Goal: Task Accomplishment & Management: Manage account settings

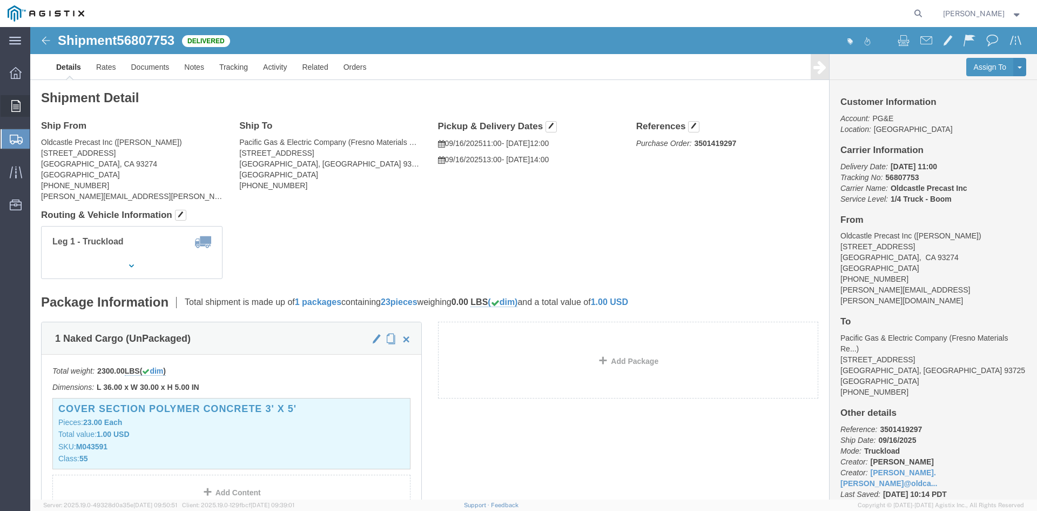
click at [19, 109] on icon at bounding box center [15, 106] width 9 height 12
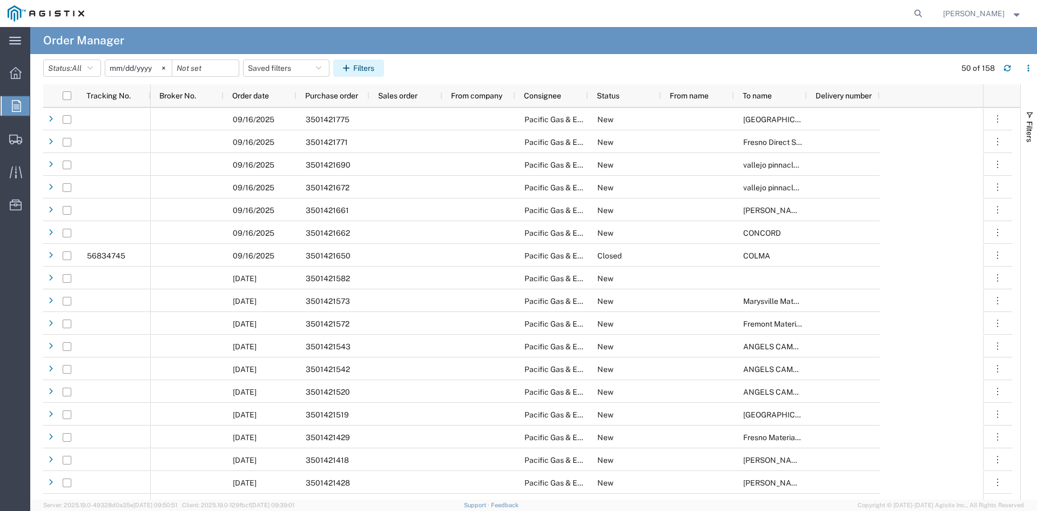
click at [364, 65] on button "Filters" at bounding box center [358, 67] width 51 height 17
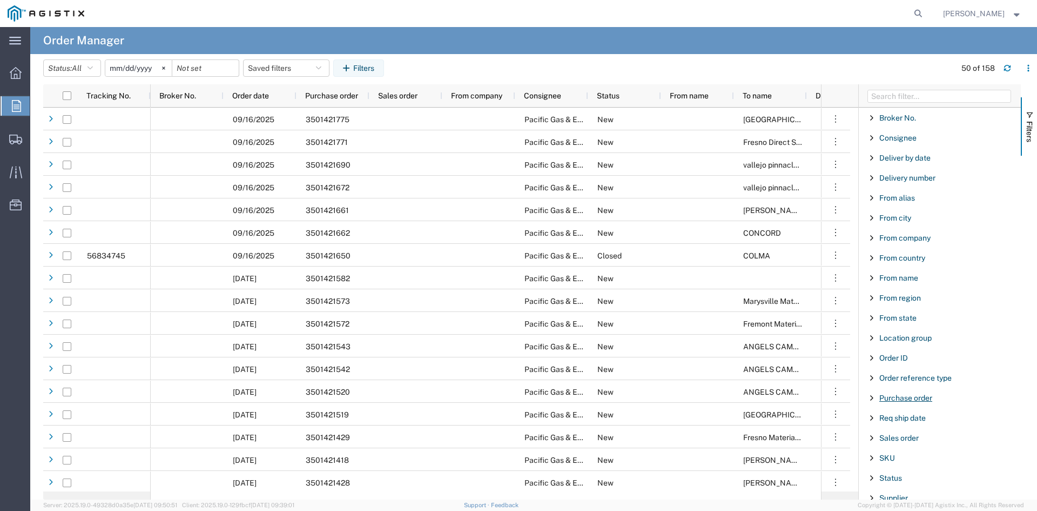
click at [914, 394] on span "Purchase order" at bounding box center [906, 397] width 53 height 9
click at [903, 441] on input "Filter Value" at bounding box center [944, 443] width 142 height 13
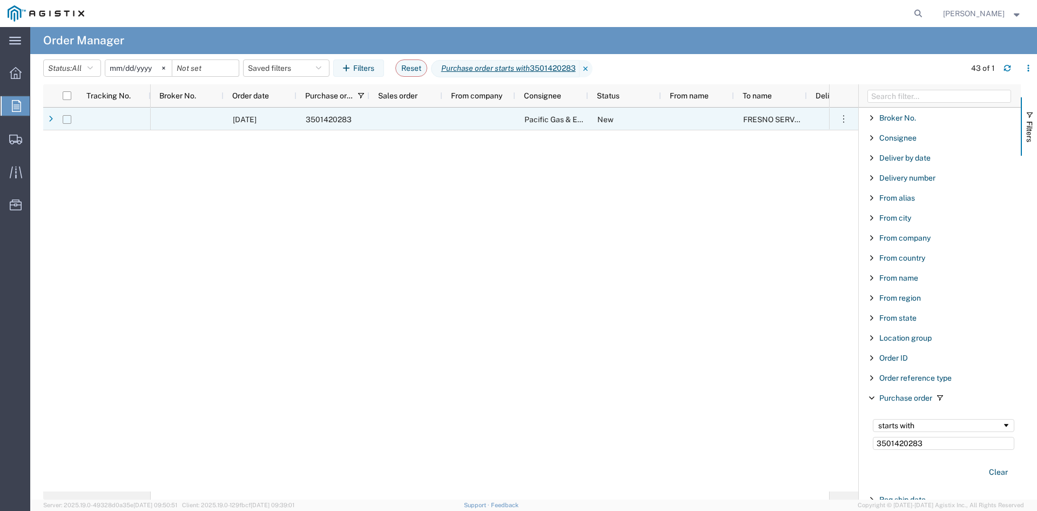
type input "3501420283"
click at [68, 119] on input "Press Space to toggle row selection (unchecked)" at bounding box center [67, 119] width 9 height 9
checkbox input "true"
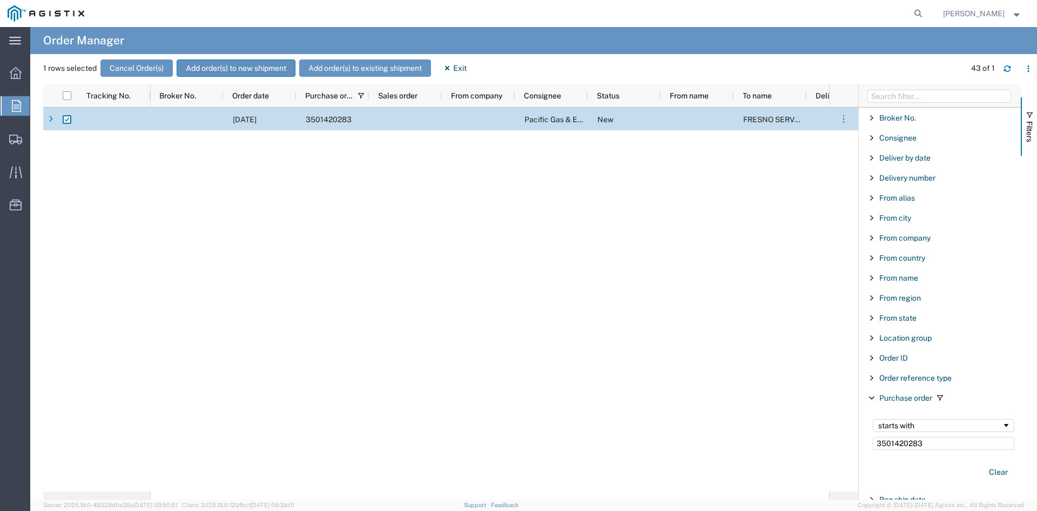
click at [265, 72] on button "Add order(s) to new shipment" at bounding box center [236, 67] width 119 height 17
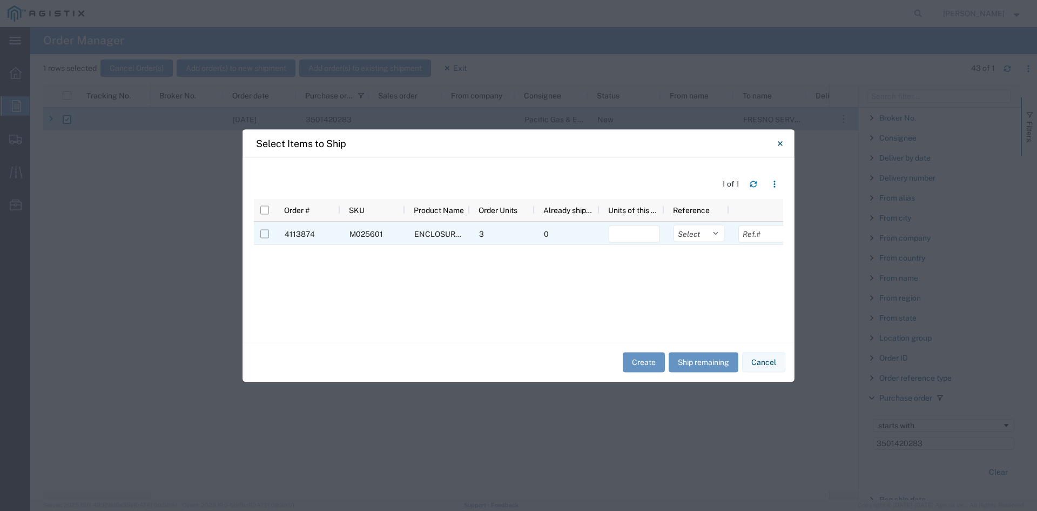
click at [264, 230] on input "Press Space to toggle row selection (unchecked)" at bounding box center [264, 233] width 9 height 9
checkbox input "true"
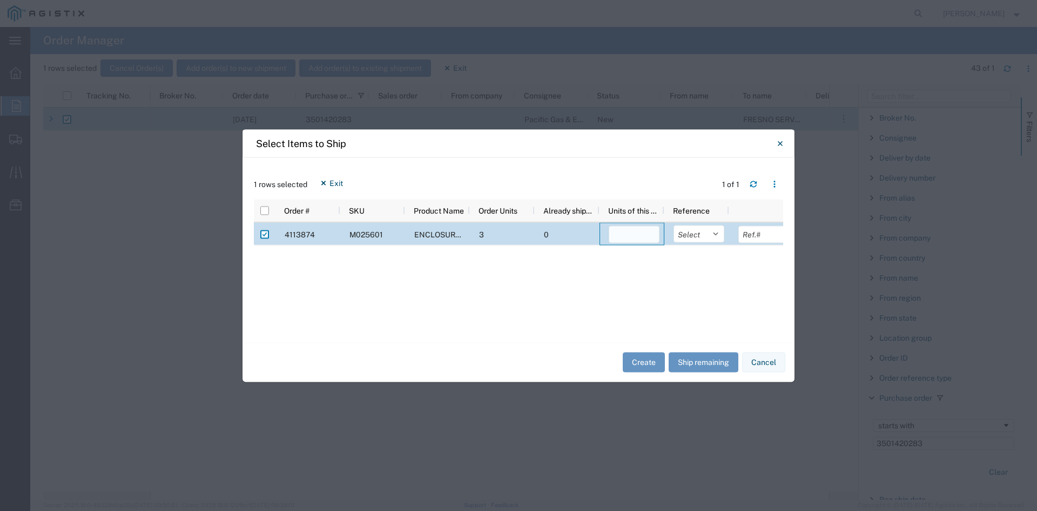
click at [639, 228] on input "number" at bounding box center [634, 233] width 51 height 17
type input "3"
click at [634, 361] on button "Create" at bounding box center [644, 362] width 42 height 20
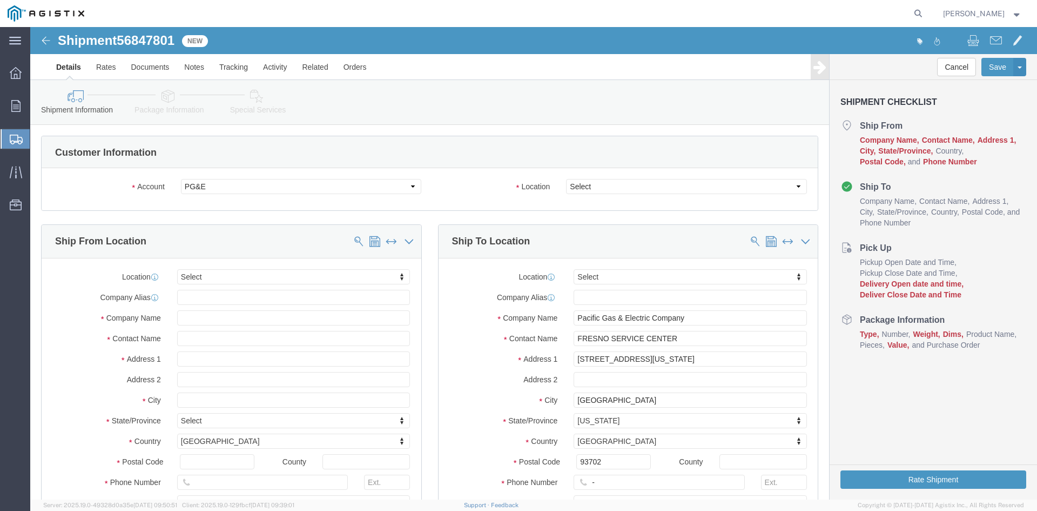
select select
click select "Select All Others [GEOGRAPHIC_DATA] [GEOGRAPHIC_DATA] [GEOGRAPHIC_DATA] [GEOGRA…"
select select "23082"
click select "Select All Others [GEOGRAPHIC_DATA] [GEOGRAPHIC_DATA] [GEOGRAPHIC_DATA] [GEOGRA…"
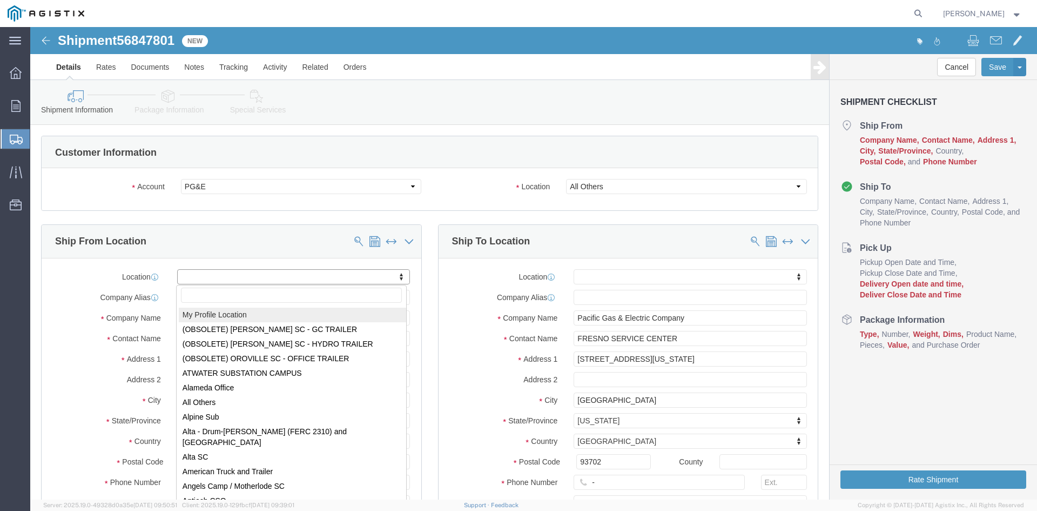
select select "MYPROFILE"
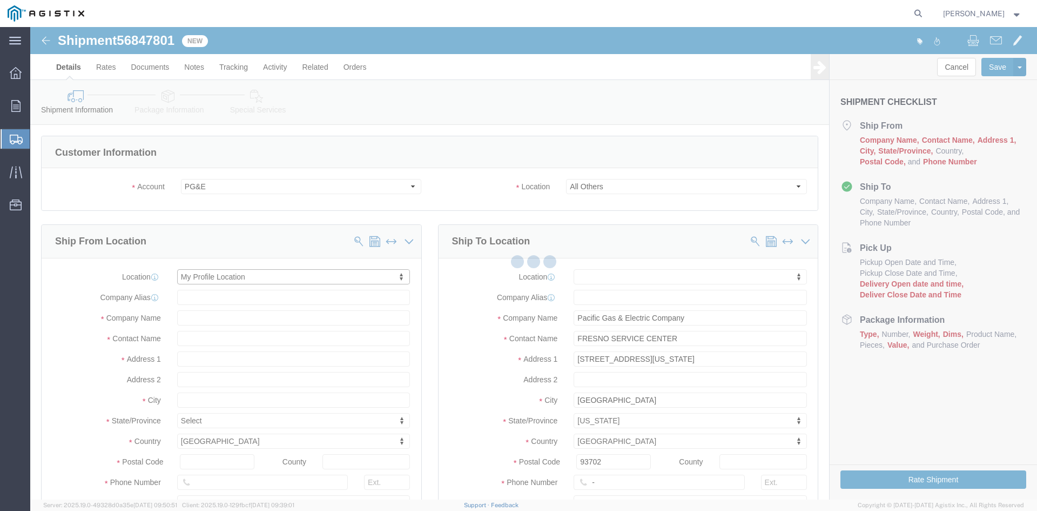
type input "[STREET_ADDRESS]"
type input "93274"
type input "[PHONE_NUMBER]"
type input "[PERSON_NAME][EMAIL_ADDRESS][PERSON_NAME][DOMAIN_NAME]"
checkbox input "true"
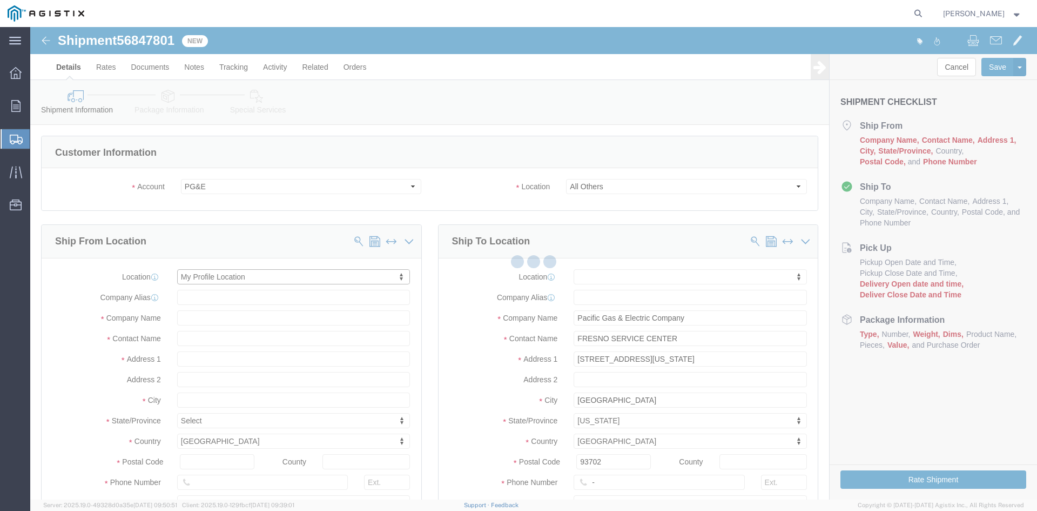
type input "Oldcastle Precast Inc"
type input "[PERSON_NAME]"
type input "Tulare"
select select "CA"
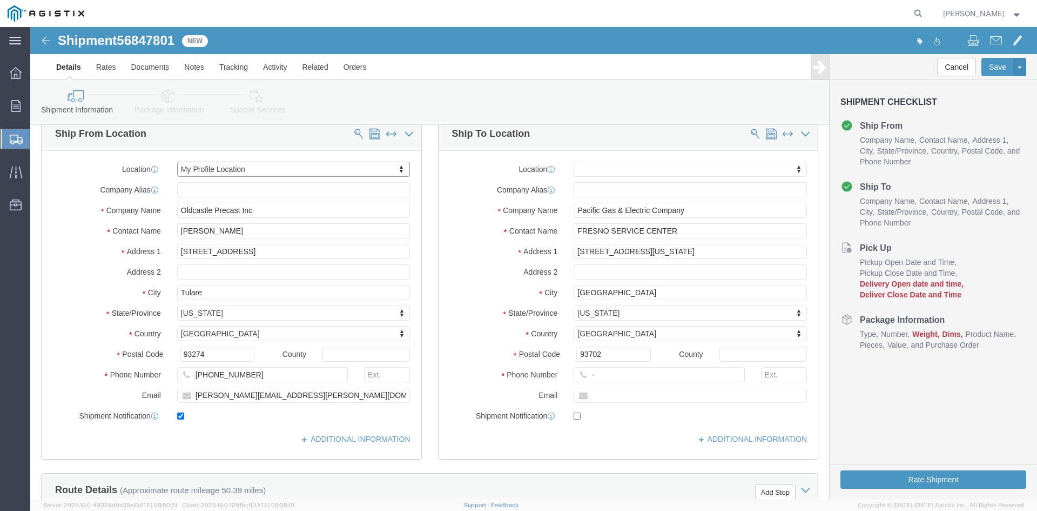
scroll to position [108, 0]
drag, startPoint x: 572, startPoint y: 361, endPoint x: 574, endPoint y: 356, distance: 5.6
click div "Location My Profile Location (OBSOLETE) [PERSON_NAME] SC - GC TRAILER (OBSOLETE…"
click input "-"
drag, startPoint x: 580, startPoint y: 349, endPoint x: 521, endPoint y: 354, distance: 59.2
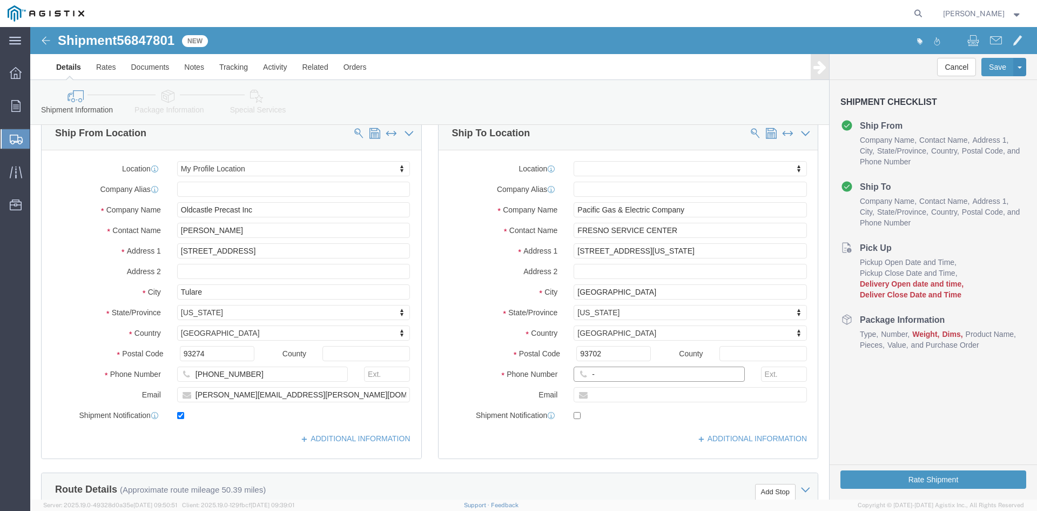
click div "Phone Number -"
click input "text"
type input "[PHONE_NUMBER]"
click div "Phone Number [PHONE_NUMBER] 8"
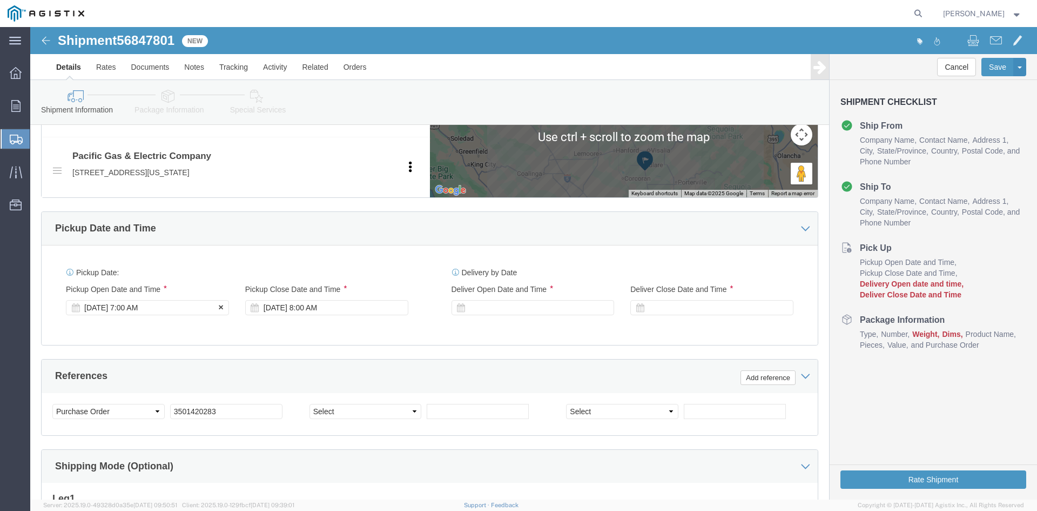
click div "[DATE] 7:00 AM"
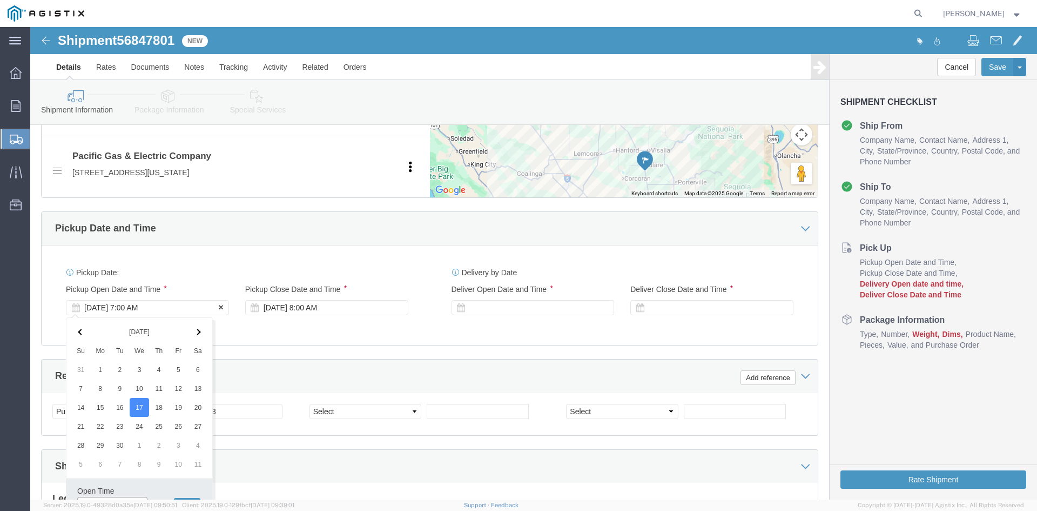
scroll to position [553, 0]
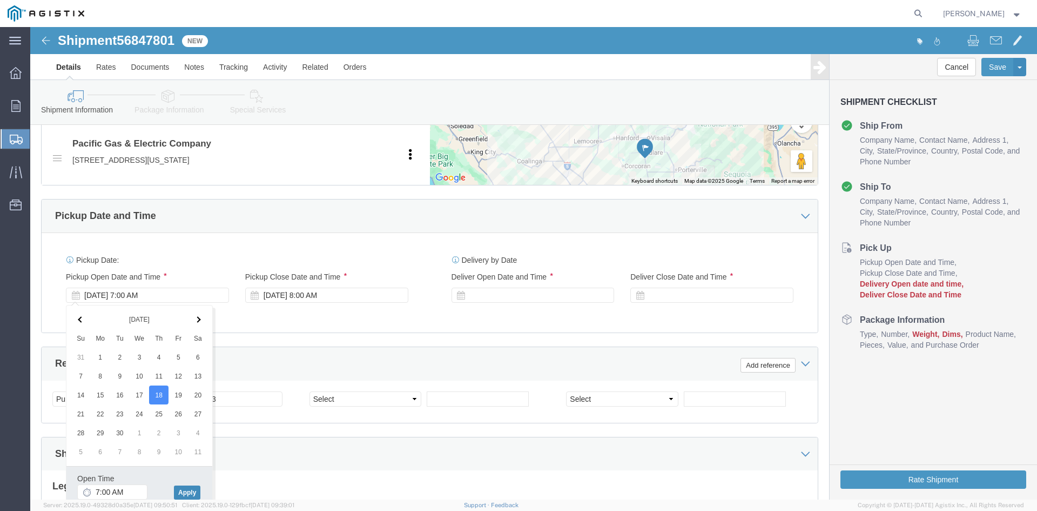
click button "Apply"
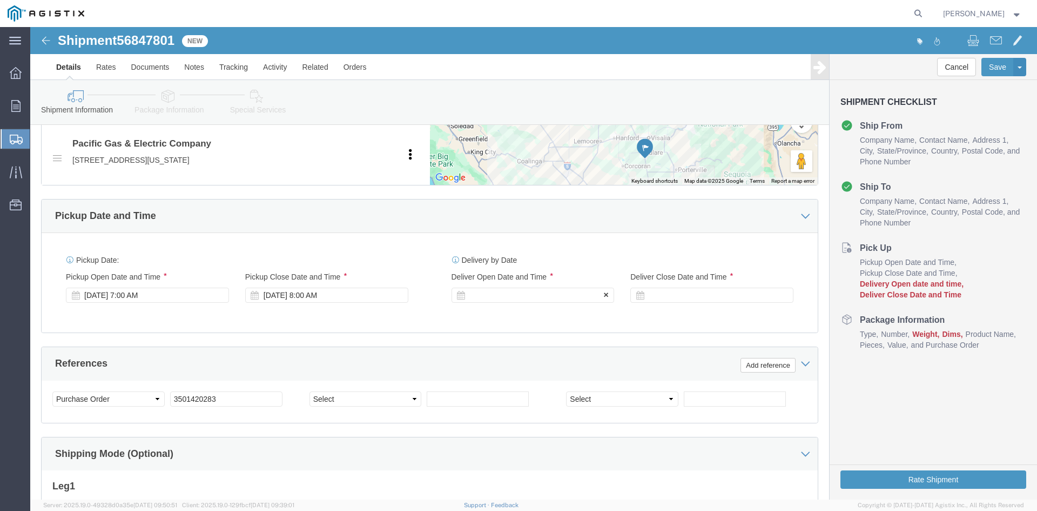
click div
click button "Apply"
drag, startPoint x: 632, startPoint y: 267, endPoint x: 641, endPoint y: 267, distance: 9.2
click div
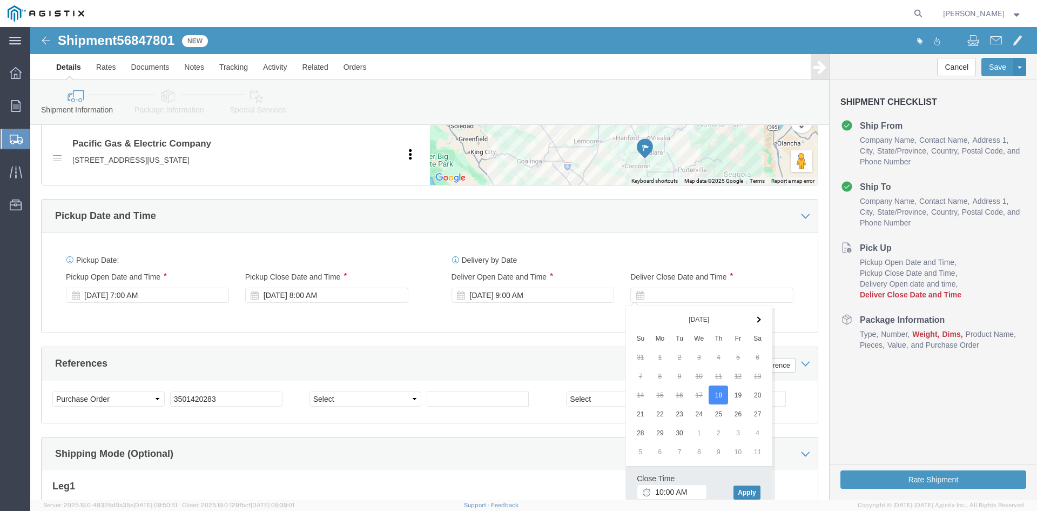
click button "Apply"
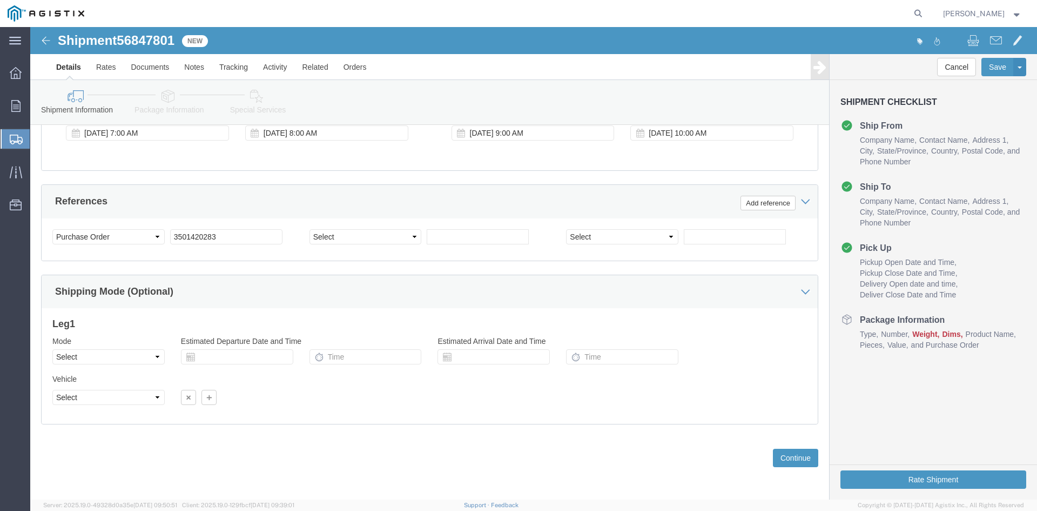
scroll to position [715, 0]
click button "Continue"
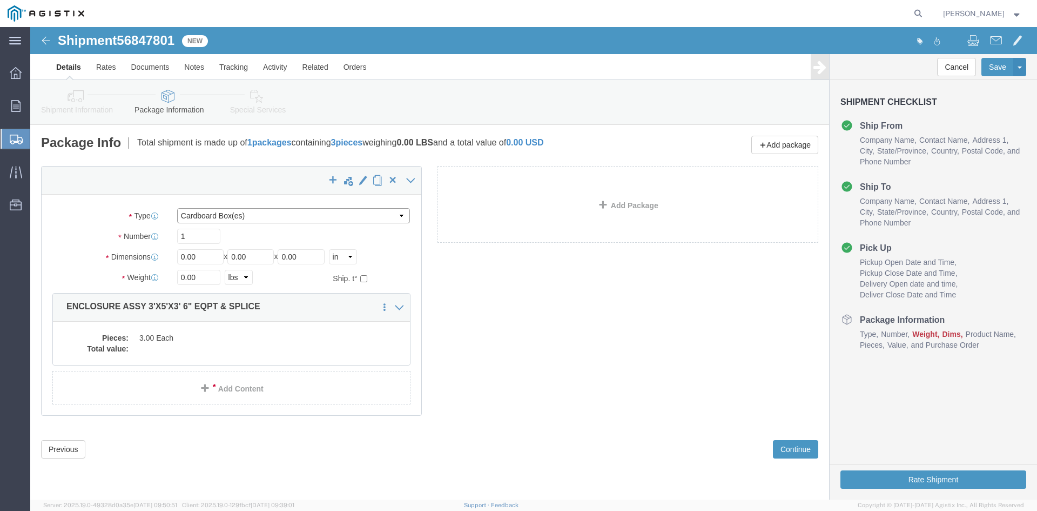
click select "Select Bulk Bundle(s) Cardboard Box(es) Carton(s) Crate(s) Drum(s) (Fiberboard)…"
select select "NKCR"
click select "Select Bulk Bundle(s) Cardboard Box(es) Carton(s) Crate(s) Drum(s) (Fiberboard)…"
drag, startPoint x: 170, startPoint y: 209, endPoint x: 126, endPoint y: 213, distance: 44.0
click div "Number 1"
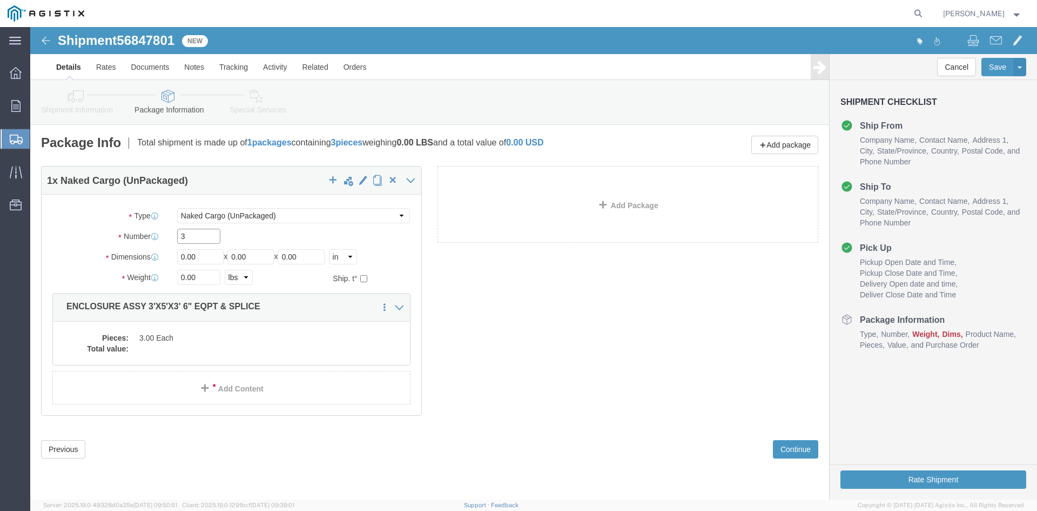
type input "3"
drag, startPoint x: 175, startPoint y: 232, endPoint x: 133, endPoint y: 236, distance: 42.3
click div "Dimensions Length 0.00 x Width 0.00 x Height 0.00 Select cm ft in"
type input "36"
drag, startPoint x: 231, startPoint y: 233, endPoint x: 170, endPoint y: 241, distance: 62.1
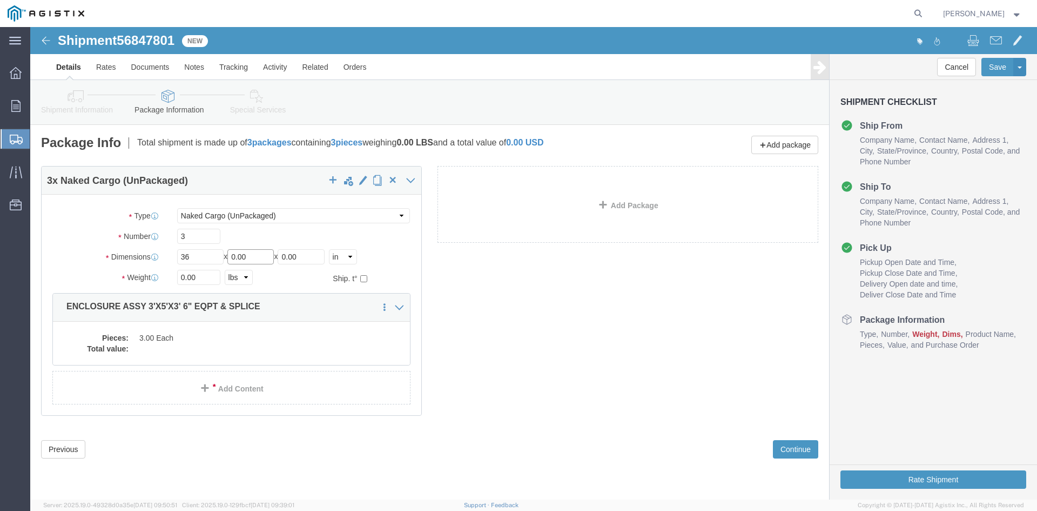
click div "Package Type Select Bulk Bundle(s) Cardboard Box(es) Carton(s) Crate(s) Drum(s)…"
type input "60"
drag, startPoint x: 280, startPoint y: 229, endPoint x: 187, endPoint y: 236, distance: 93.2
click div "Length 36 x Width 60 x Height 0.00 Select cm ft in"
type input "42"
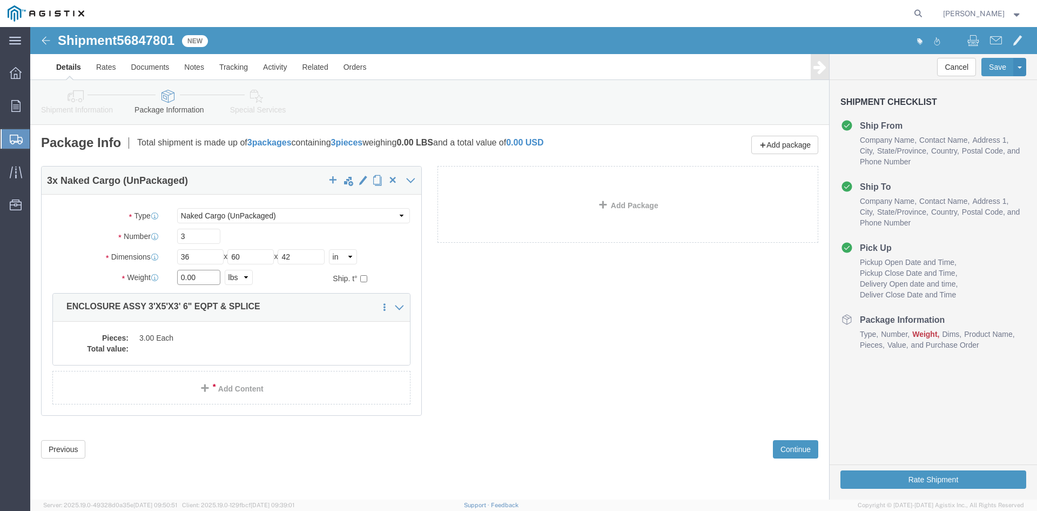
drag, startPoint x: 177, startPoint y: 247, endPoint x: 129, endPoint y: 253, distance: 47.9
click div "Weight 0.00 Select kgs lbs Ship. t°"
type input "17400"
click dd "3.00 Each"
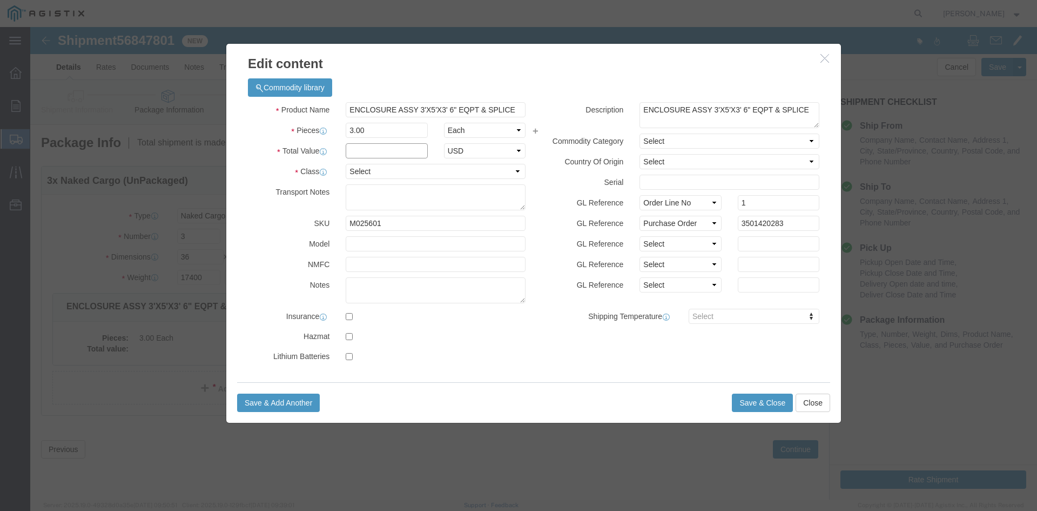
click input "text"
type input "1"
click select "Select 50 55 60 65 70 85 92.5 100 125 175 250 300 400"
select select "55"
click select "Select 50 55 60 65 70 85 92.5 100 125 175 250 300 400"
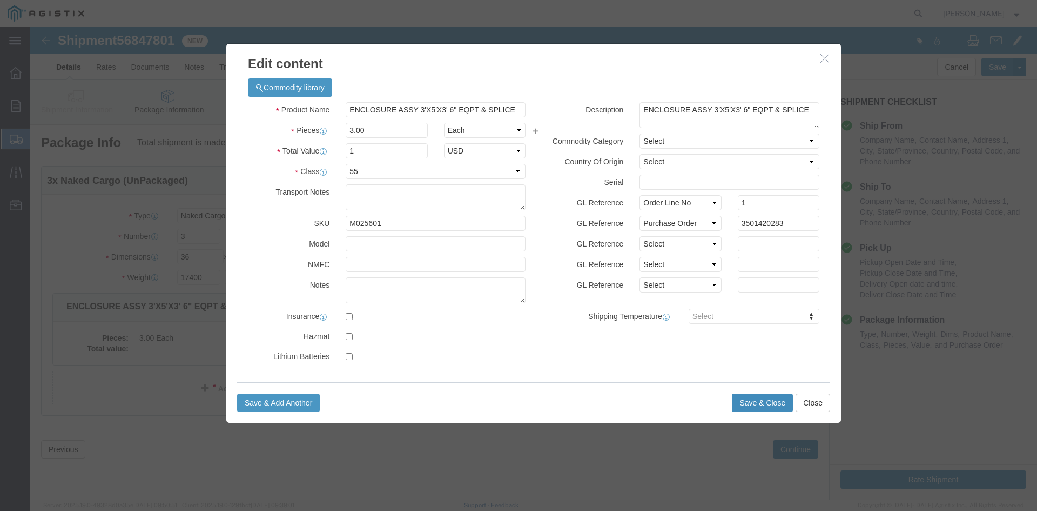
click button "Save & Close"
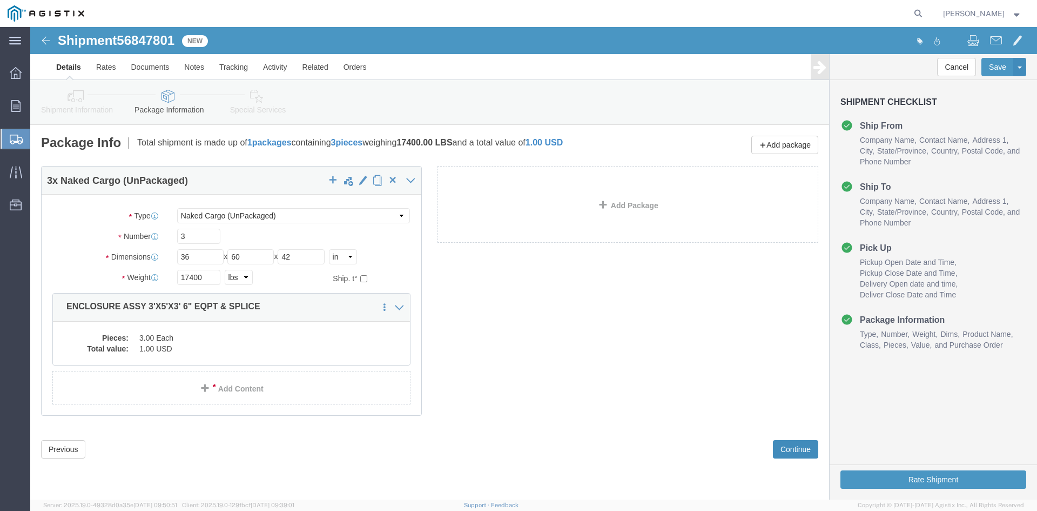
click button "Continue"
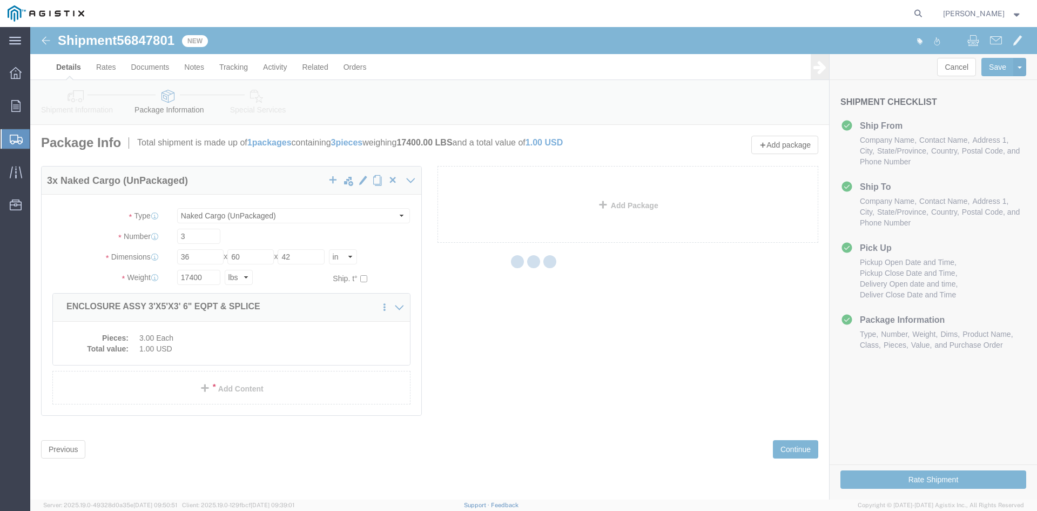
select select
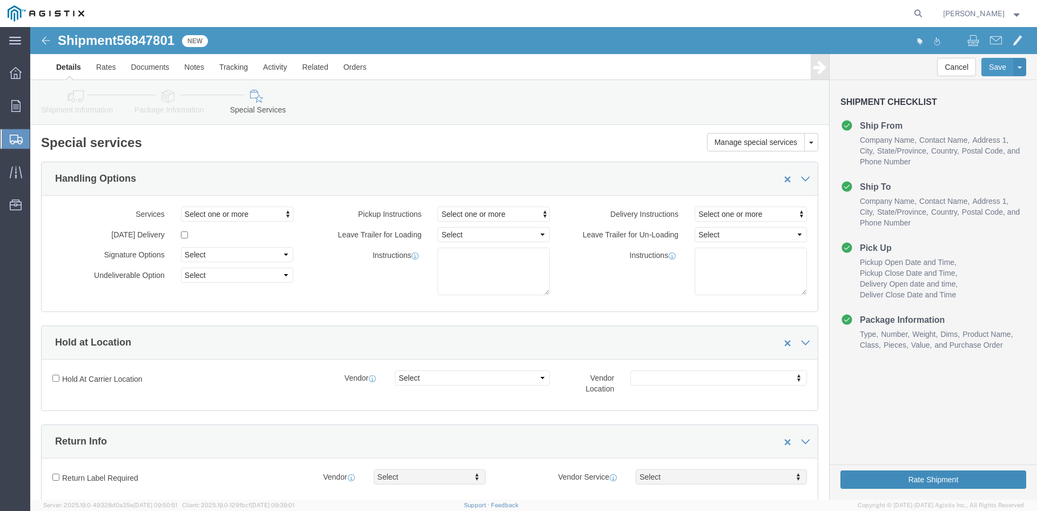
click button "Rate Shipment"
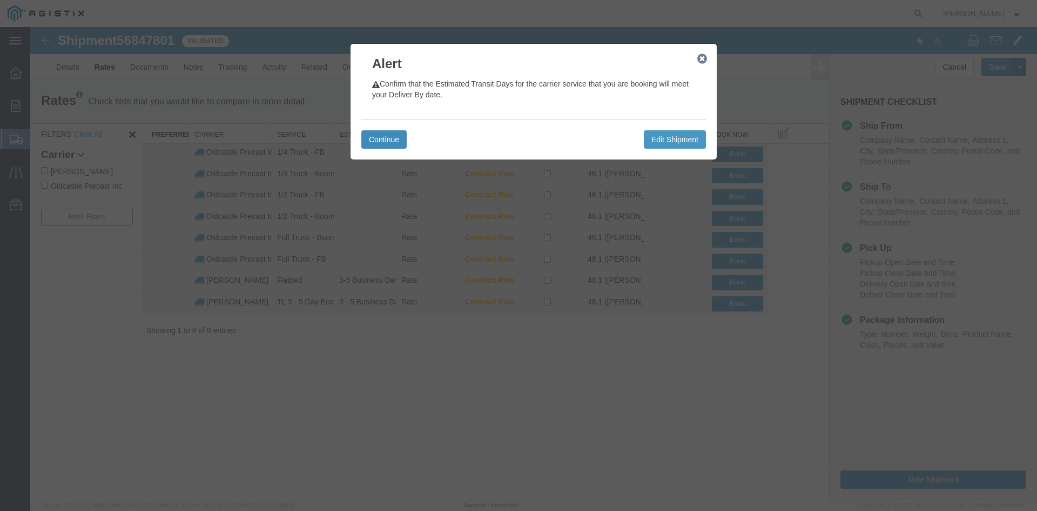
click at [385, 145] on button "Continue" at bounding box center [383, 139] width 45 height 18
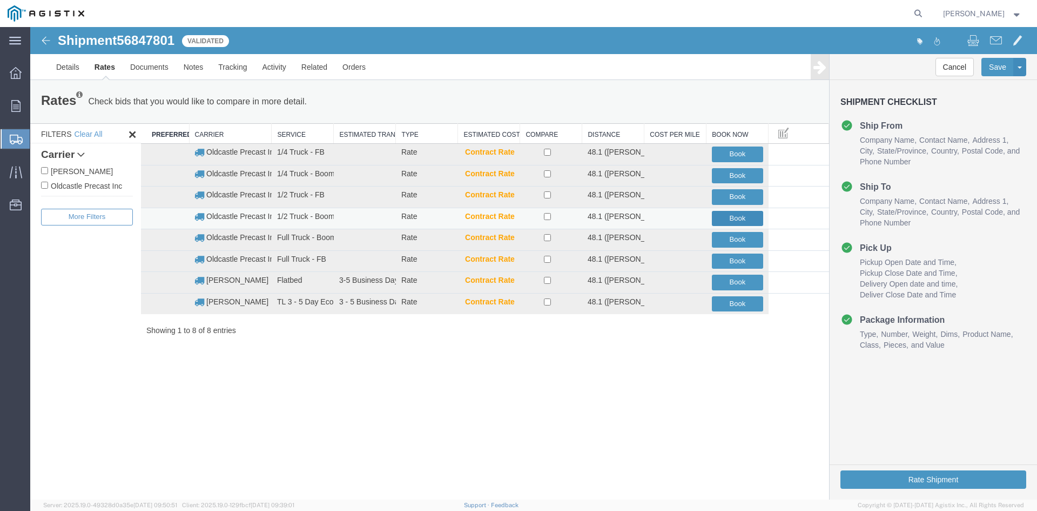
click at [745, 215] on button "Book" at bounding box center [737, 219] width 51 height 16
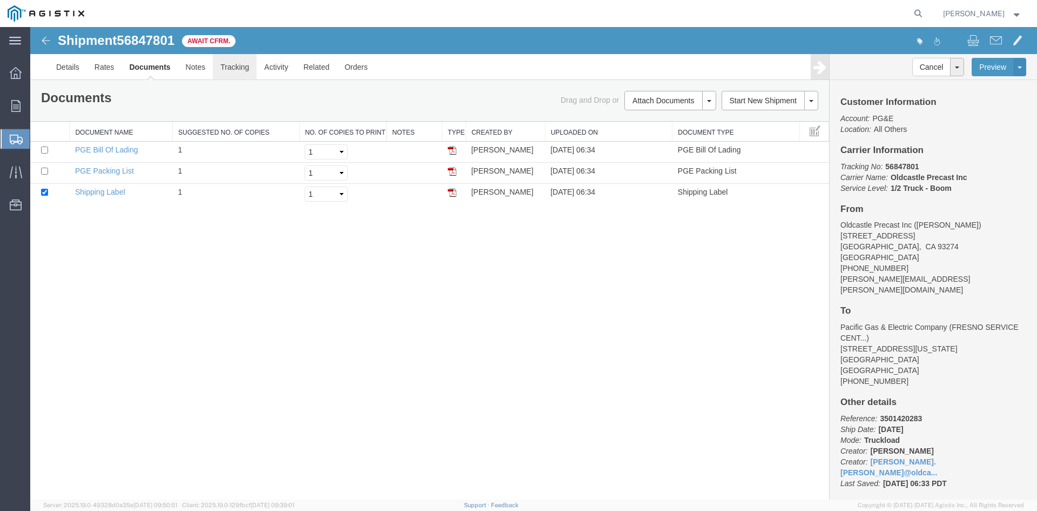
click at [240, 73] on link "Tracking" at bounding box center [235, 67] width 44 height 26
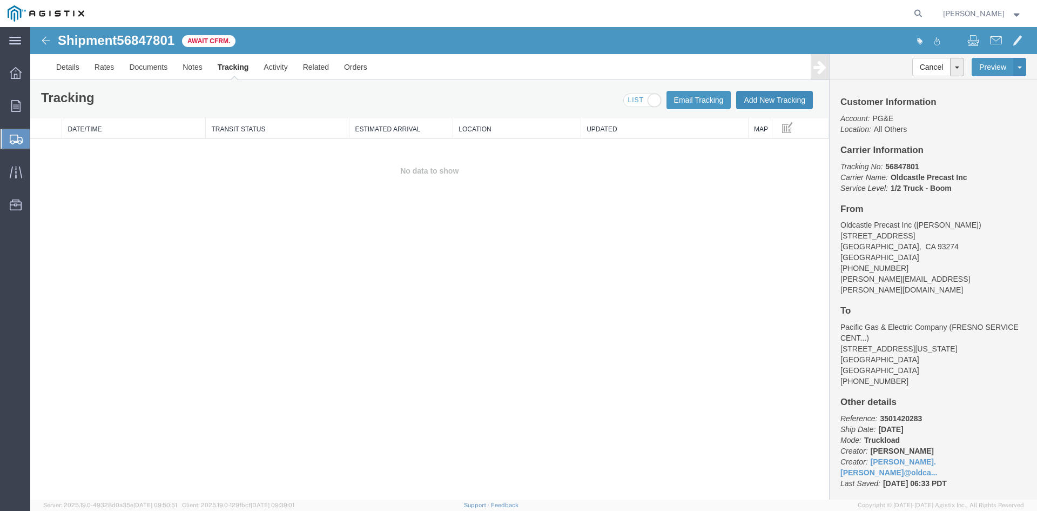
click at [762, 108] on button "Add New Tracking" at bounding box center [774, 100] width 77 height 18
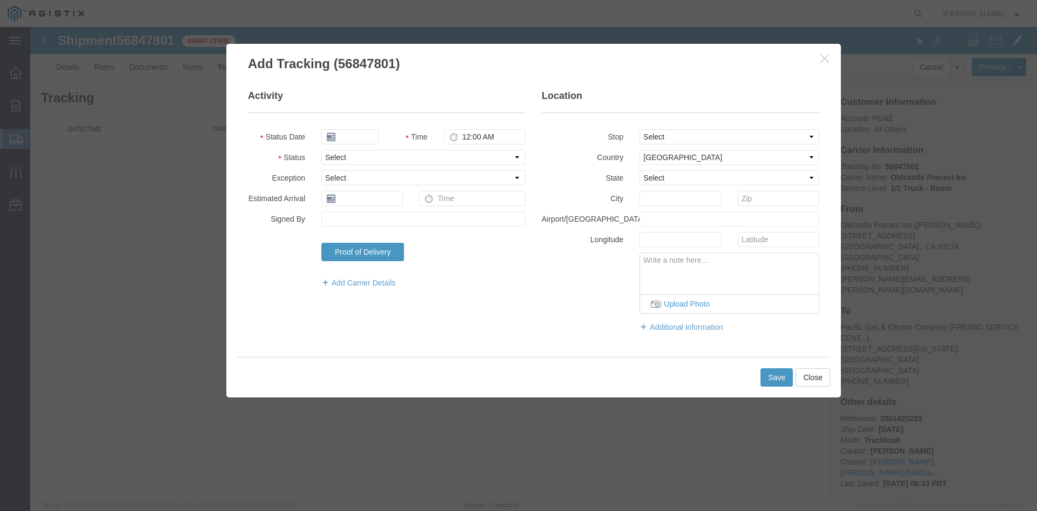
type input "09/17/2025"
type input "7:00 AM"
click at [364, 131] on input "09/17/2025" at bounding box center [350, 136] width 57 height 15
click at [397, 219] on td "18" at bounding box center [394, 220] width 16 height 16
type input "[DATE]"
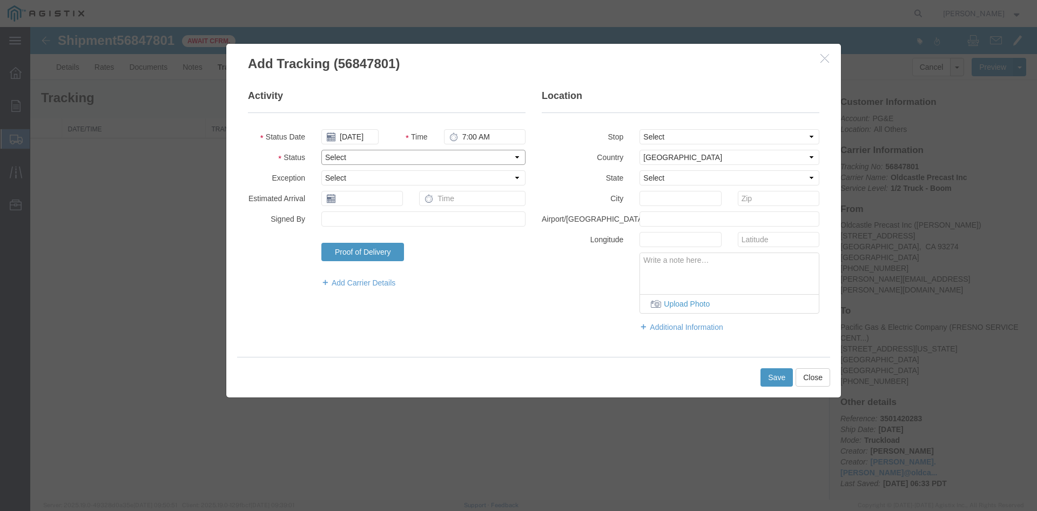
click at [354, 154] on select "Select Arrival Notice Available Arrival Notice Imported Arrive at Delivery Loca…" at bounding box center [424, 157] width 204 height 15
select select "DELIVRED"
click at [322, 150] on select "Select Arrival Notice Available Arrival Notice Imported Arrive at Delivery Loca…" at bounding box center [424, 157] width 204 height 15
click at [772, 379] on button "Save" at bounding box center [777, 377] width 32 height 18
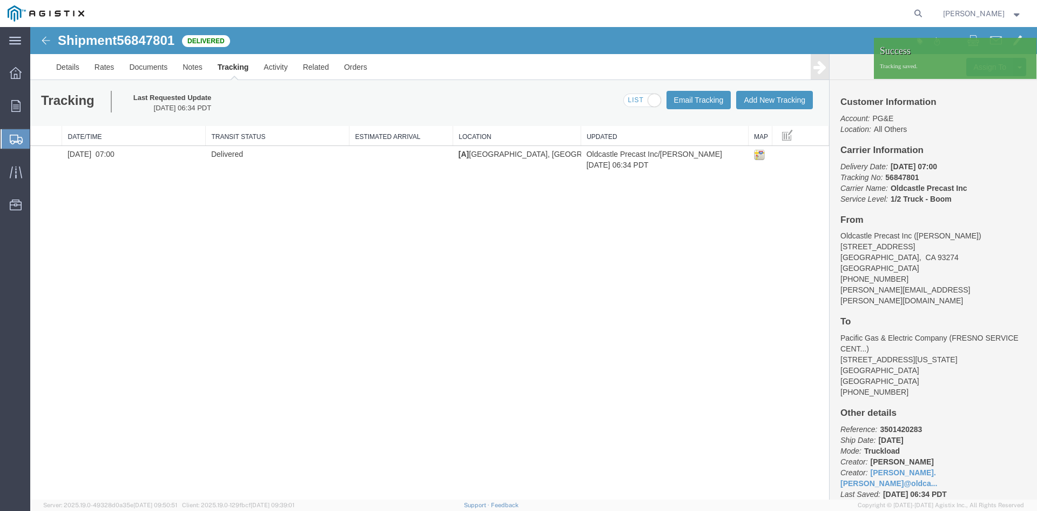
click at [1021, 11] on strong "button" at bounding box center [1018, 13] width 10 height 4
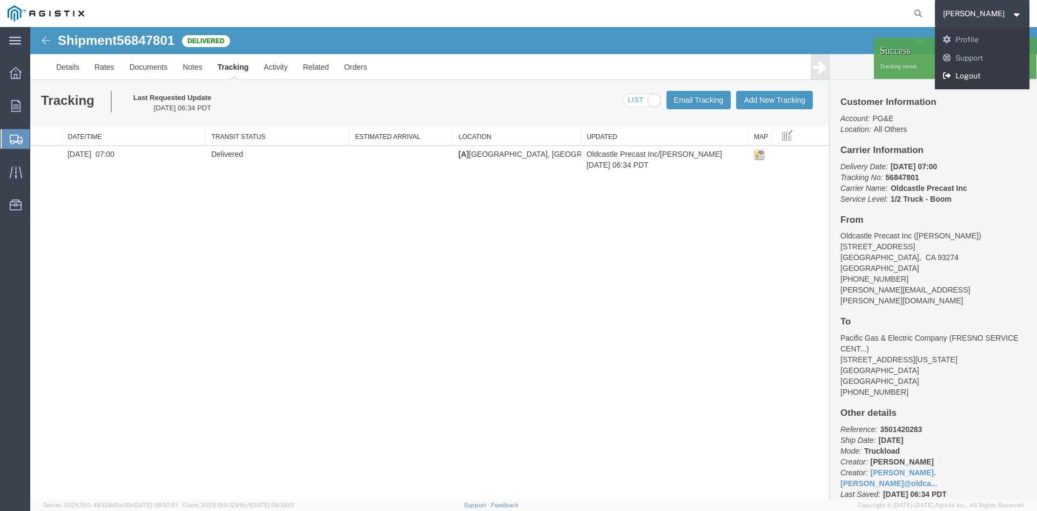
click at [993, 71] on link "Logout" at bounding box center [982, 76] width 95 height 18
